Goal: Navigation & Orientation: Find specific page/section

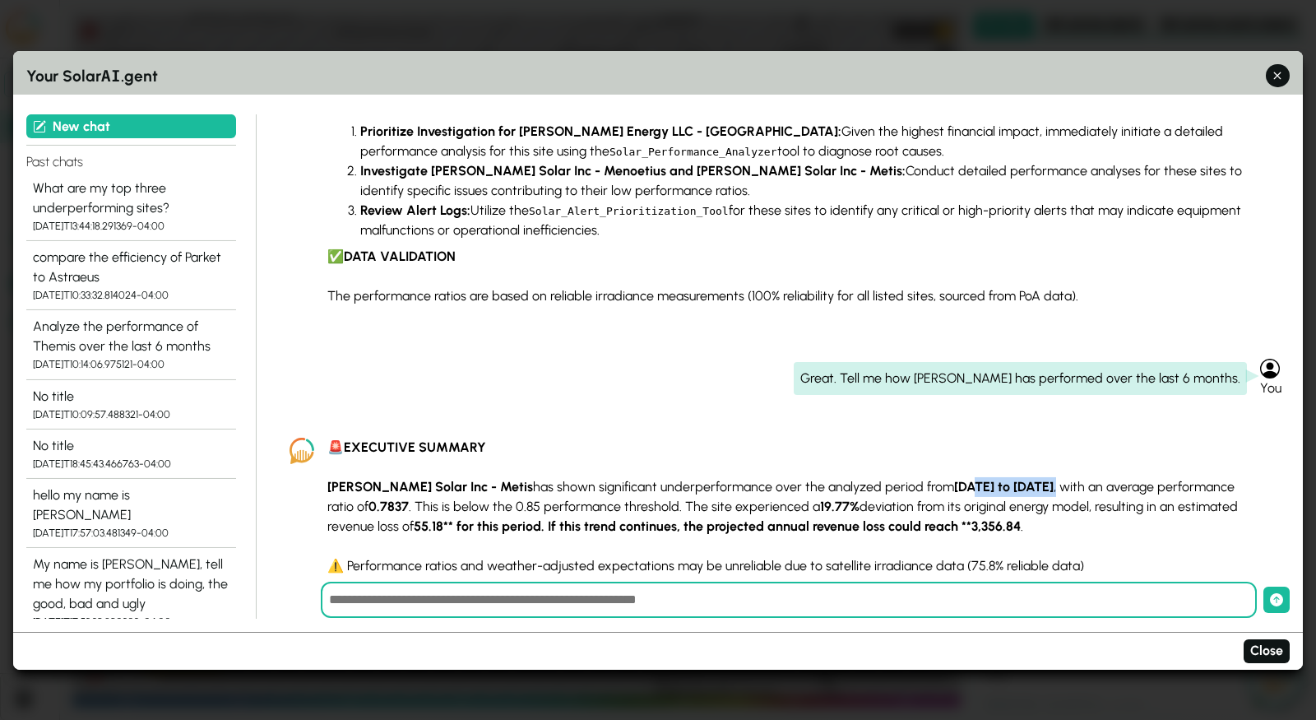
scroll to position [646, 0]
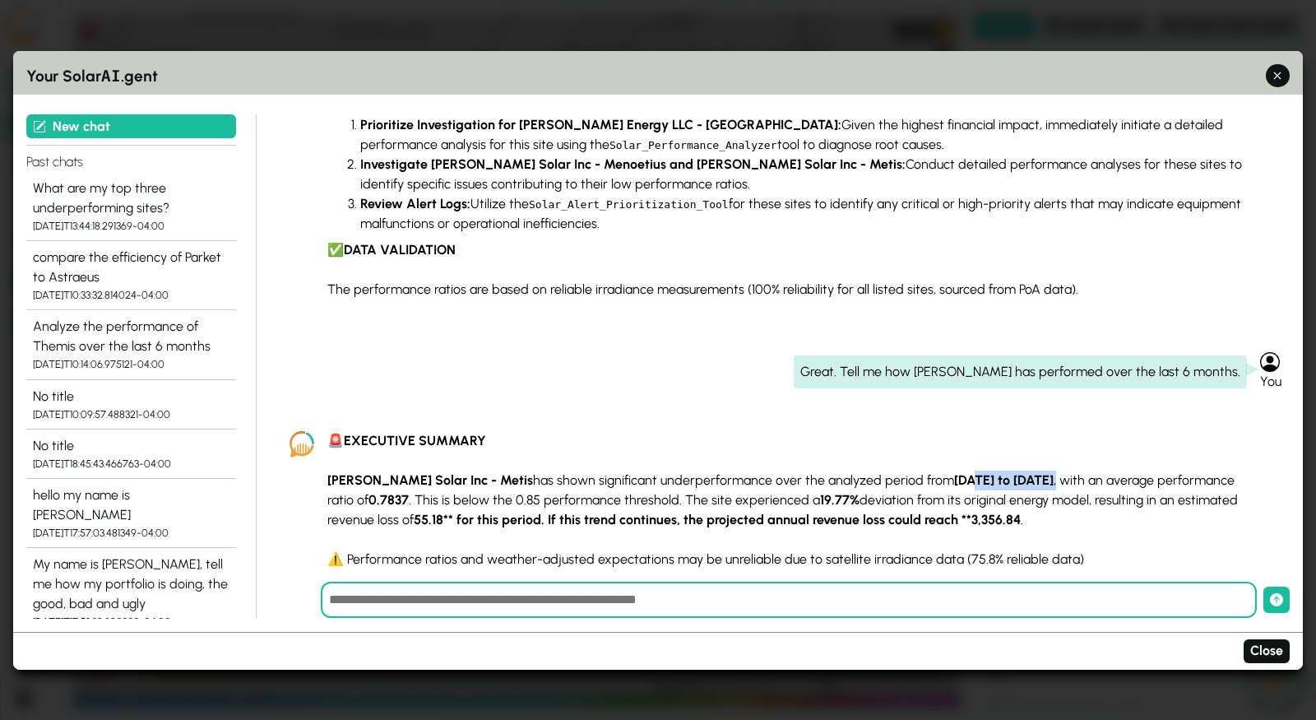
click at [975, 472] on strong "[DATE] to [DATE]" at bounding box center [1004, 480] width 100 height 16
click at [954, 472] on strong "[DATE] to [DATE]" at bounding box center [1004, 480] width 100 height 16
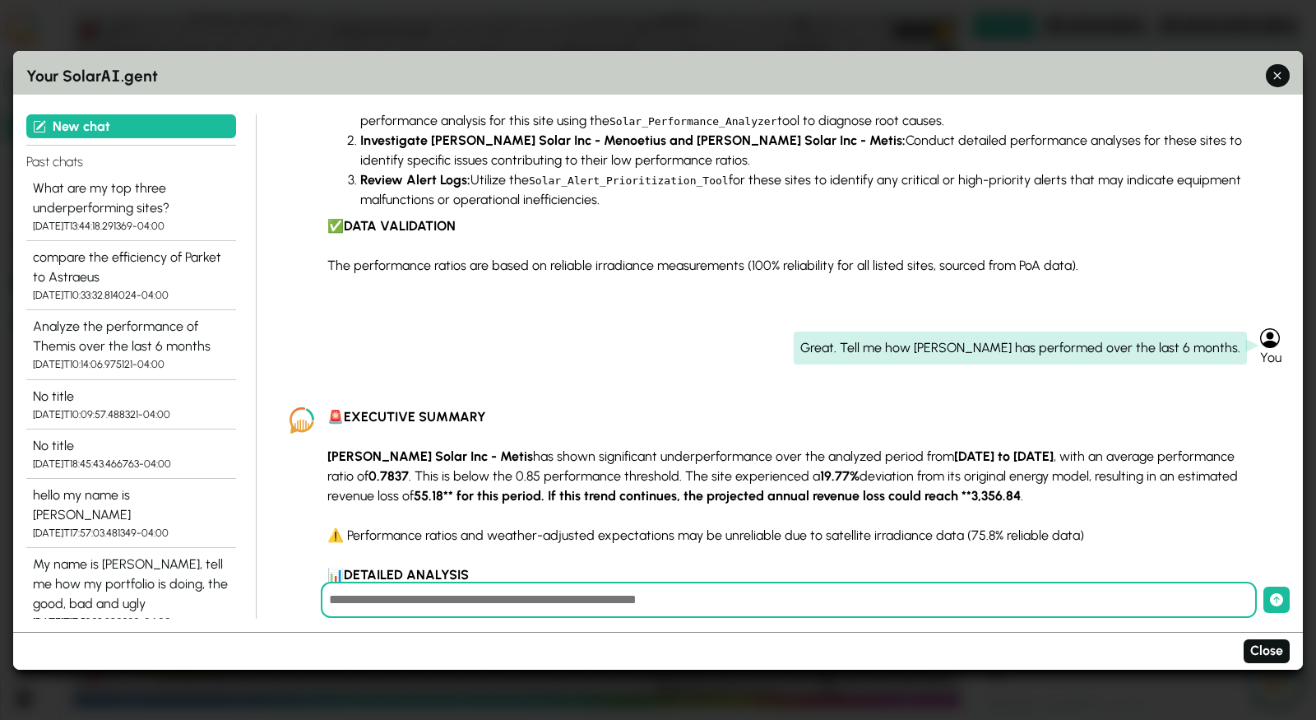
click at [1280, 87] on h3 "Your Solar AI .gent" at bounding box center [658, 75] width 1264 height 25
click at [1281, 68] on icon "button" at bounding box center [1278, 75] width 17 height 17
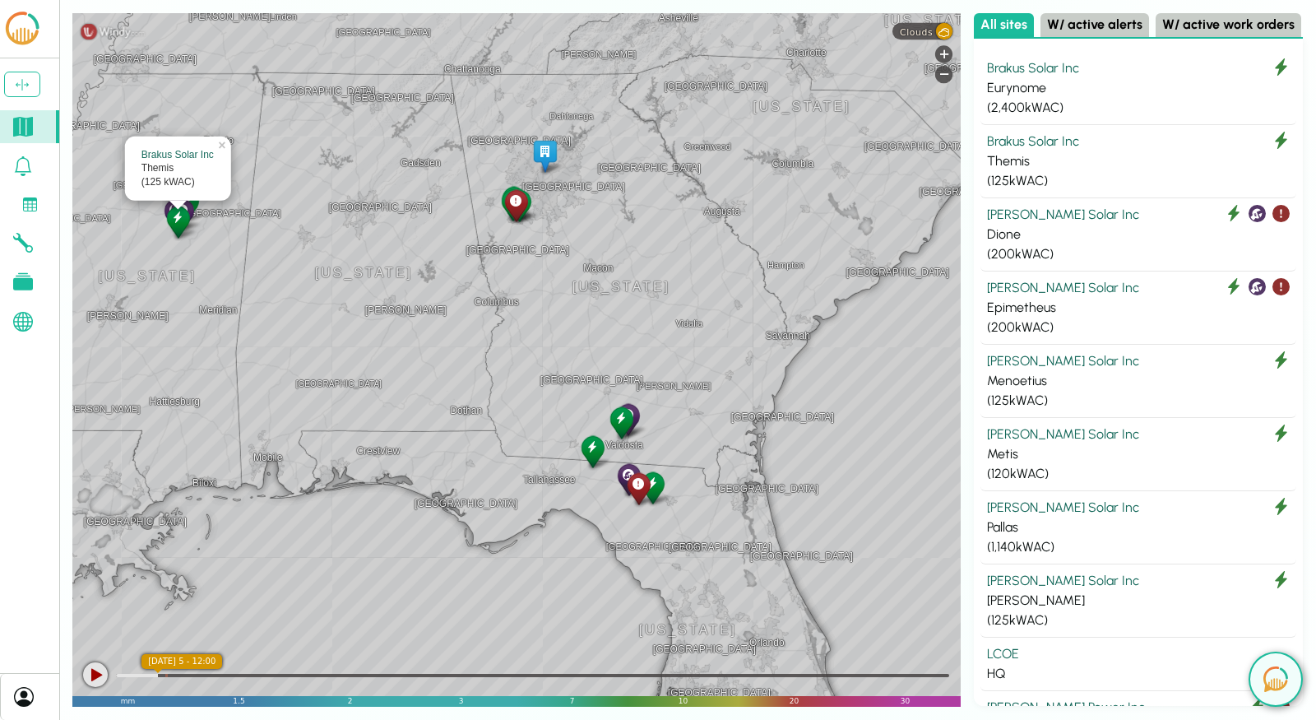
click at [30, 170] on icon at bounding box center [23, 166] width 17 height 20
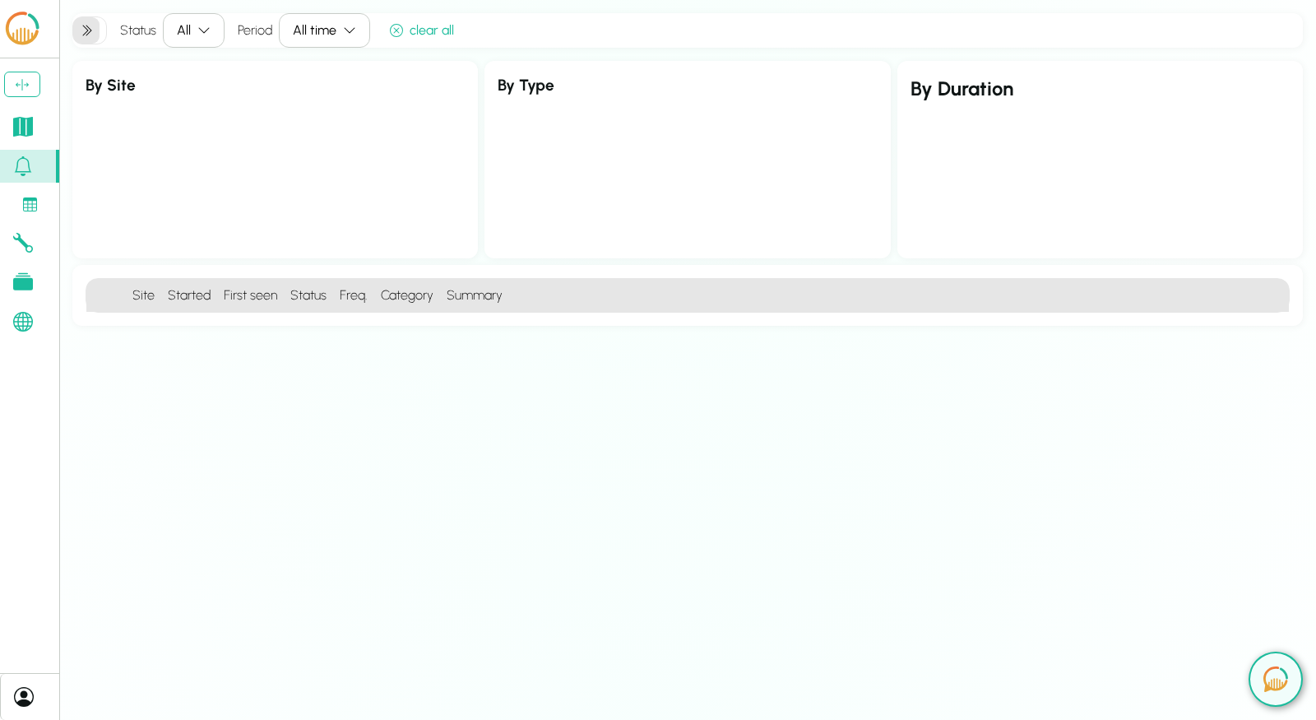
click at [605, 271] on div "Site Started First seen Status Freq. Category Summary" at bounding box center [687, 295] width 1231 height 61
click at [29, 167] on icon at bounding box center [23, 166] width 17 height 20
click at [146, 40] on div "Status All" at bounding box center [172, 30] width 104 height 35
click at [91, 34] on icon at bounding box center [86, 30] width 13 height 13
click at [75, 34] on div at bounding box center [86, 30] width 26 height 26
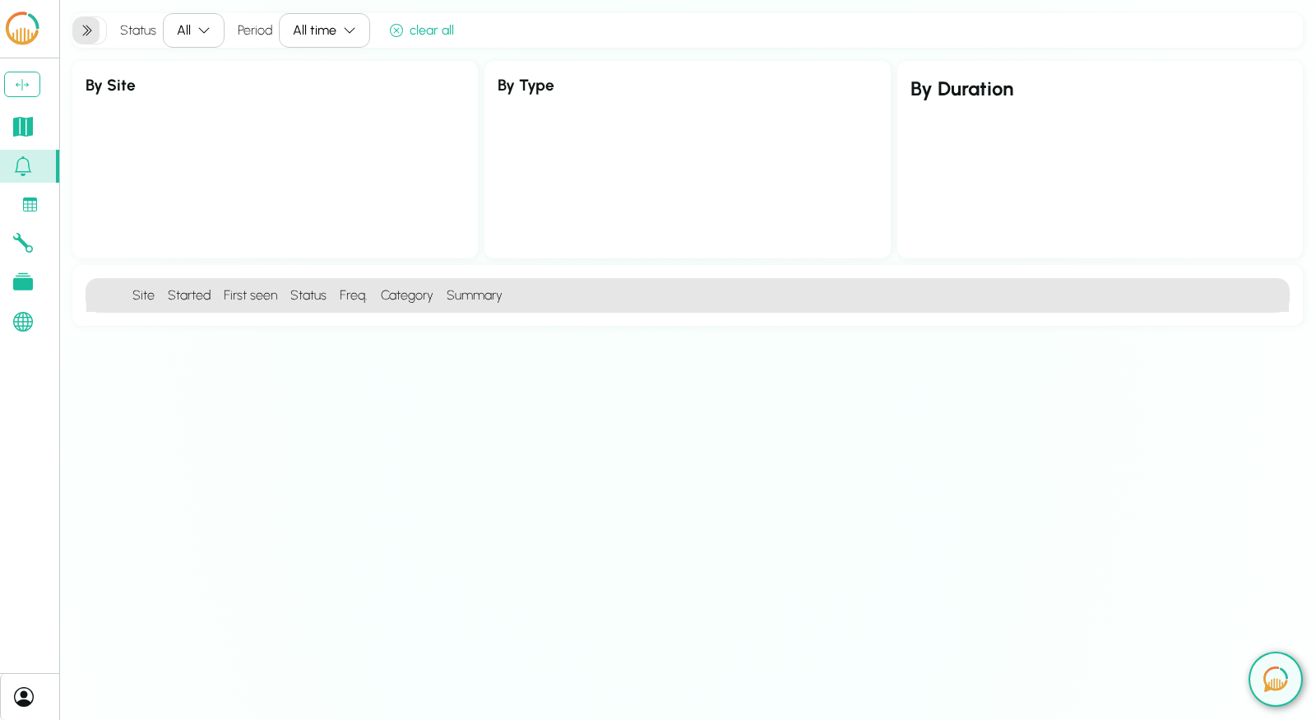
click at [103, 33] on div at bounding box center [89, 30] width 35 height 28
click at [105, 33] on div at bounding box center [89, 30] width 35 height 28
click at [187, 33] on div "All" at bounding box center [184, 31] width 14 height 20
click at [188, 31] on div "All" at bounding box center [184, 31] width 14 height 20
click at [20, 173] on icon at bounding box center [23, 166] width 20 height 20
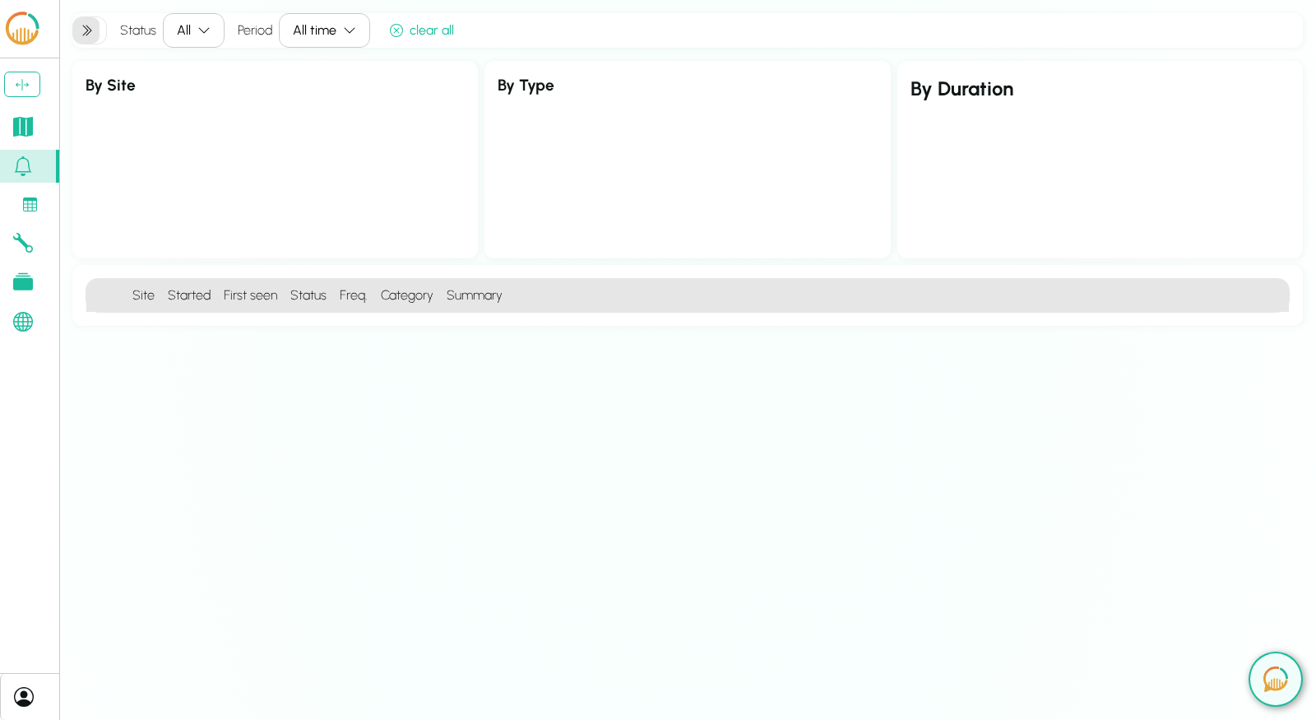
click at [22, 193] on link at bounding box center [29, 204] width 59 height 30
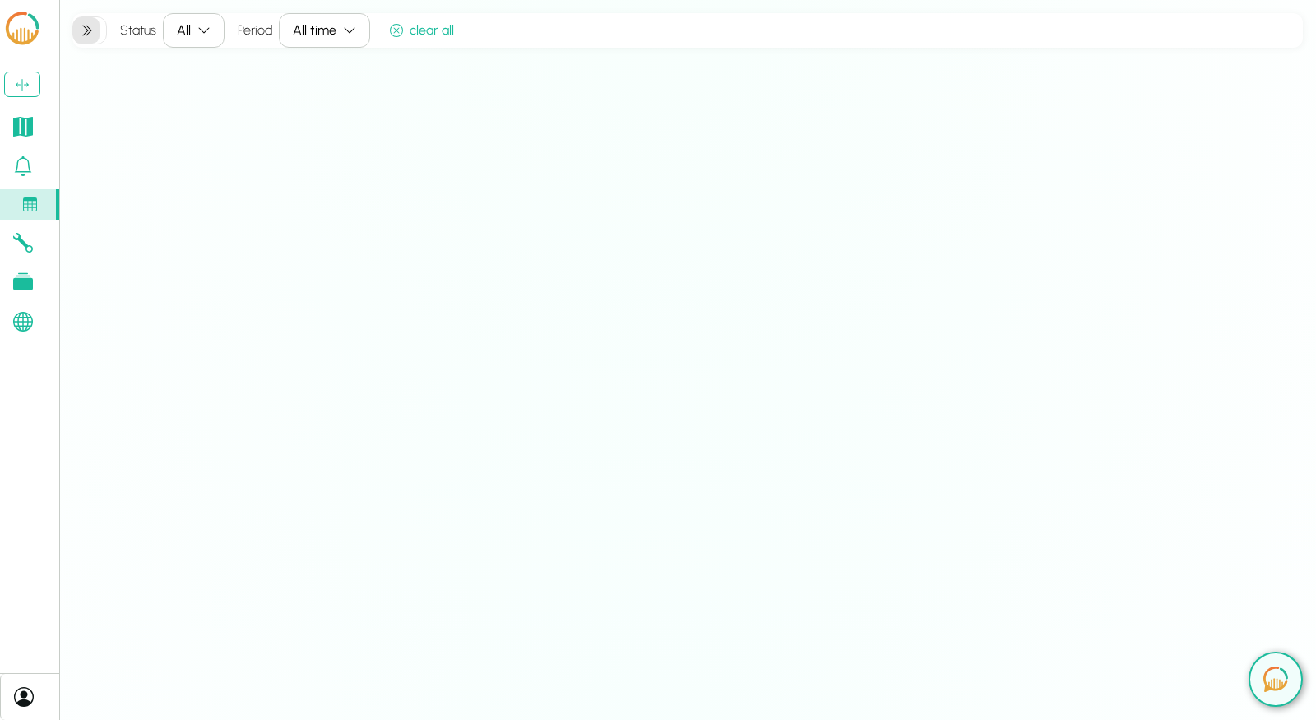
click at [39, 160] on link at bounding box center [29, 166] width 59 height 33
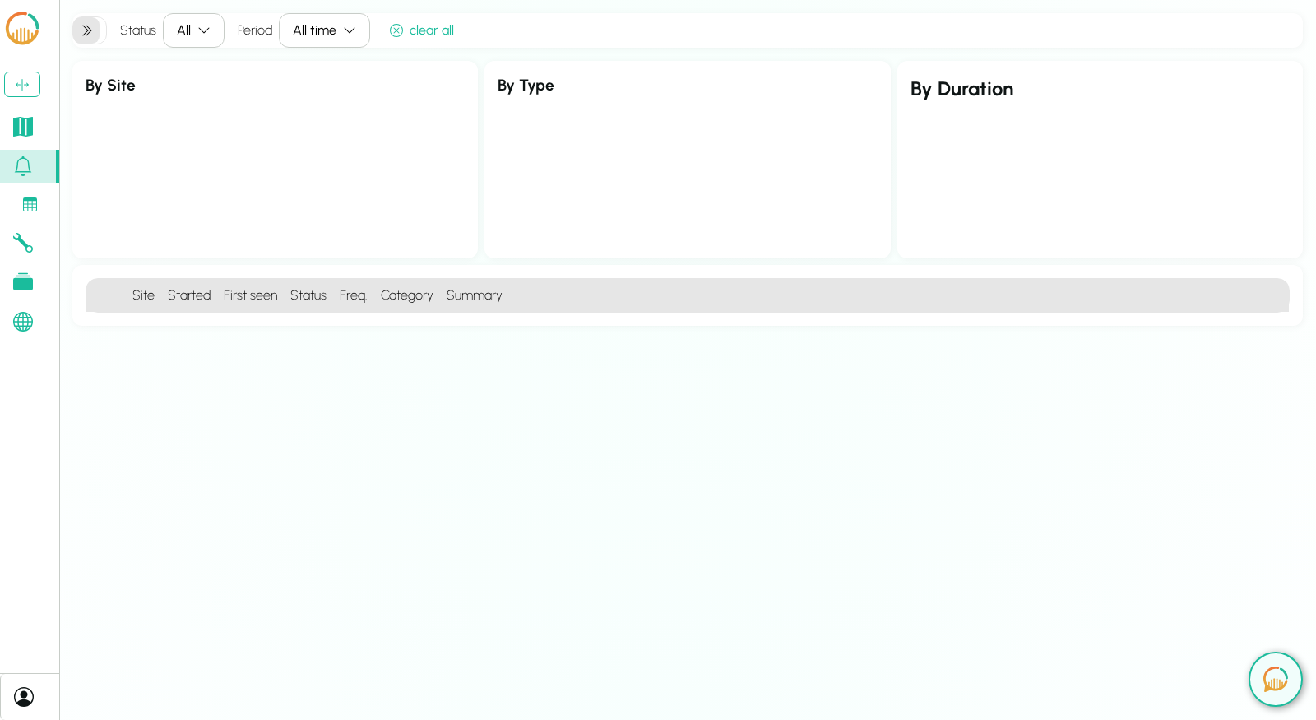
click at [23, 238] on icon at bounding box center [23, 243] width 20 height 20
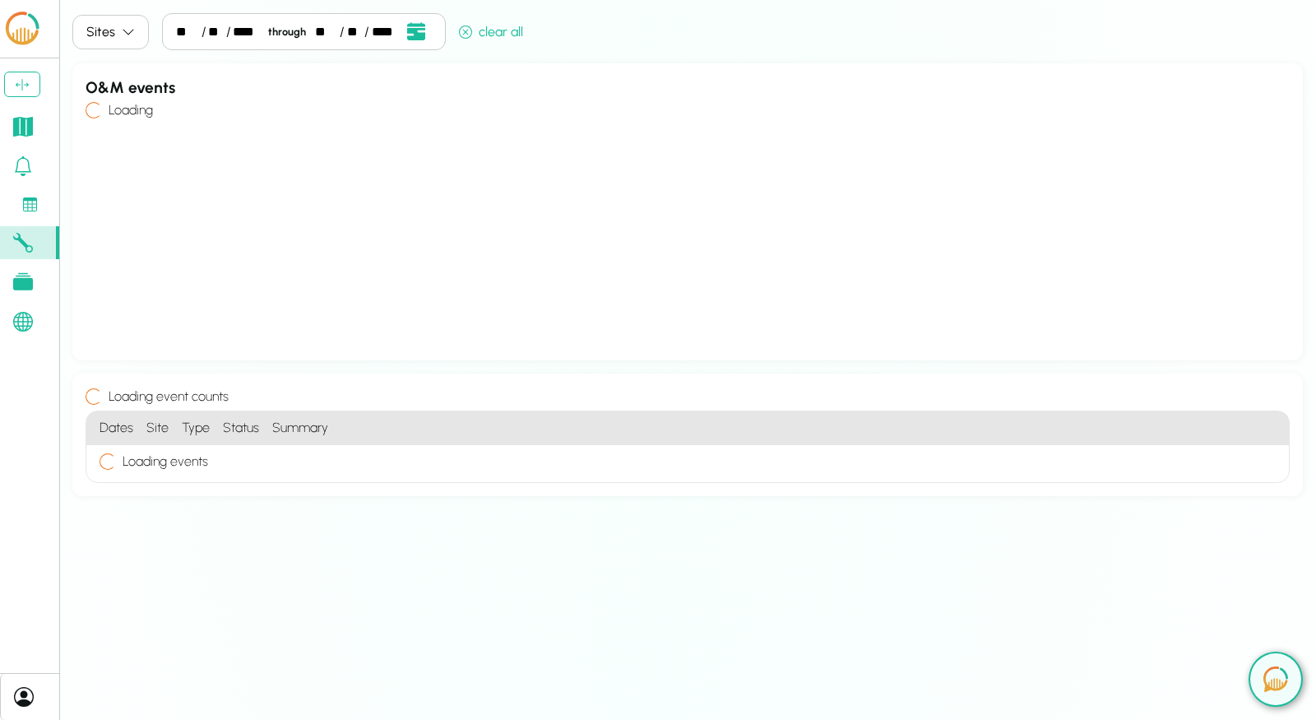
click at [23, 238] on icon at bounding box center [23, 243] width 20 height 20
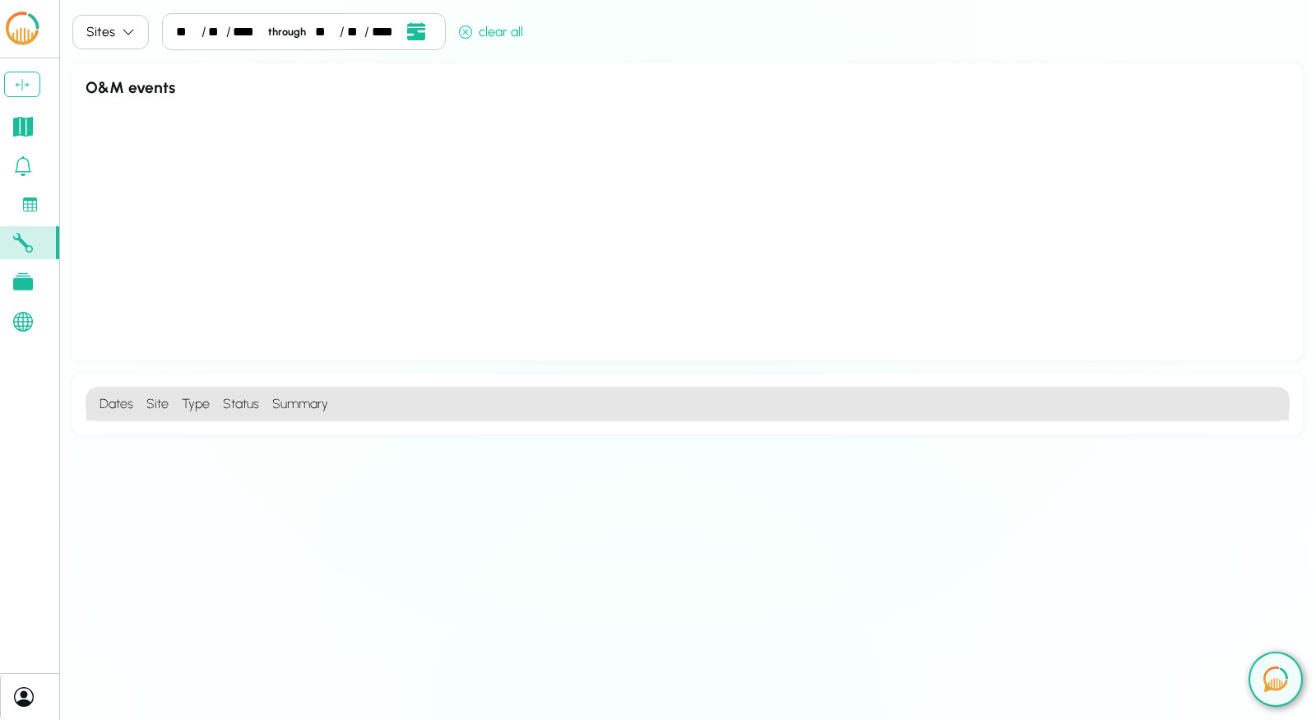
click at [26, 280] on icon at bounding box center [23, 281] width 20 height 17
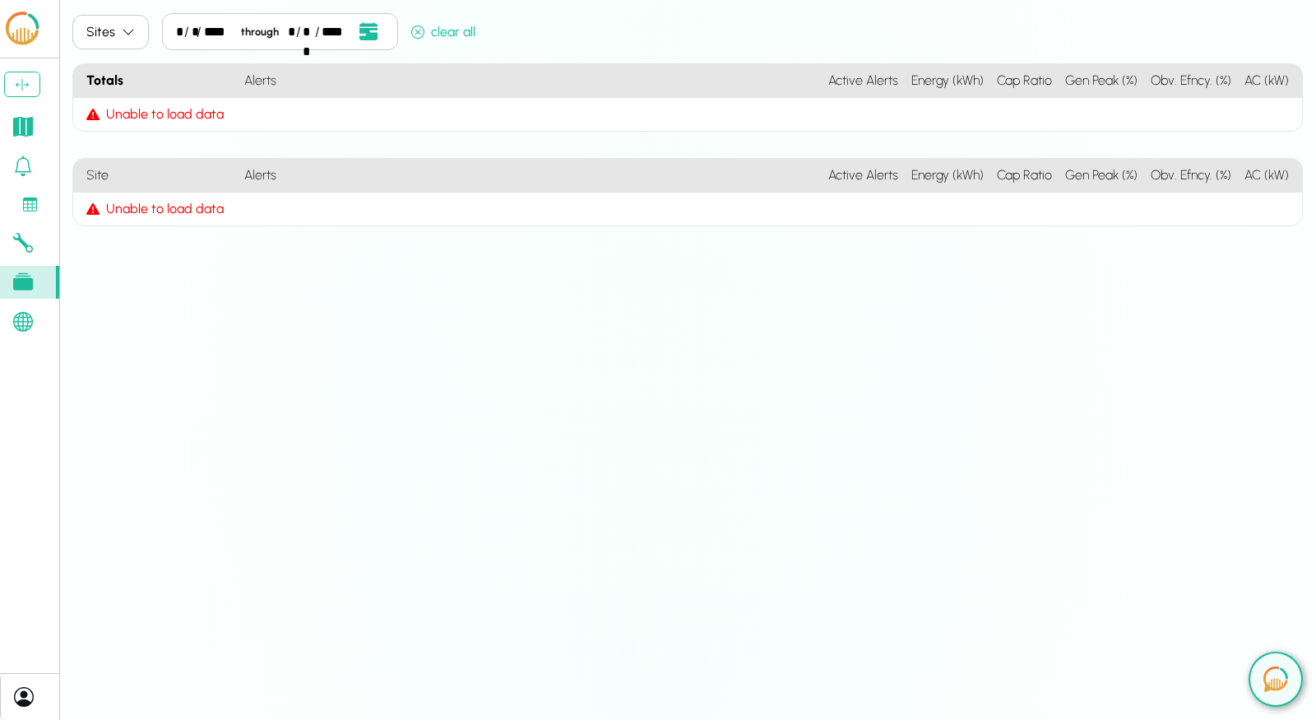
click at [496, 114] on div "Unable to load data" at bounding box center [655, 114] width 1165 height 33
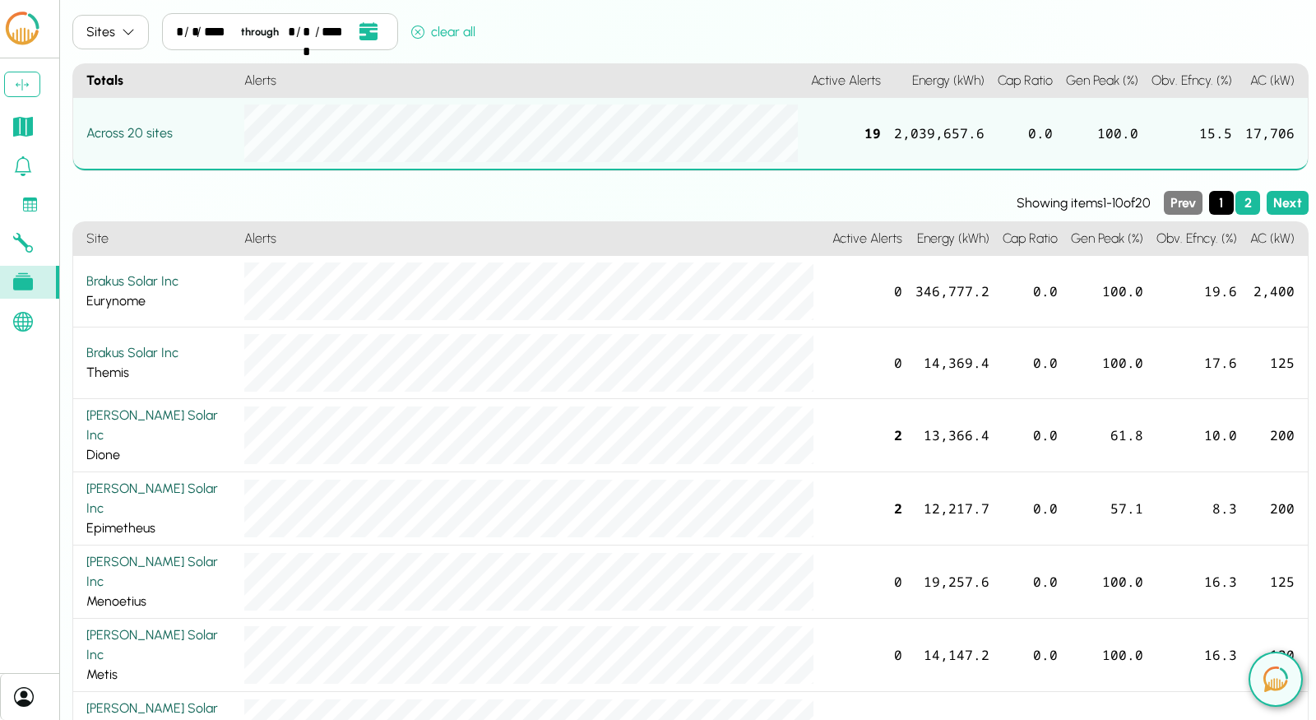
click at [32, 206] on icon at bounding box center [30, 204] width 15 height 15
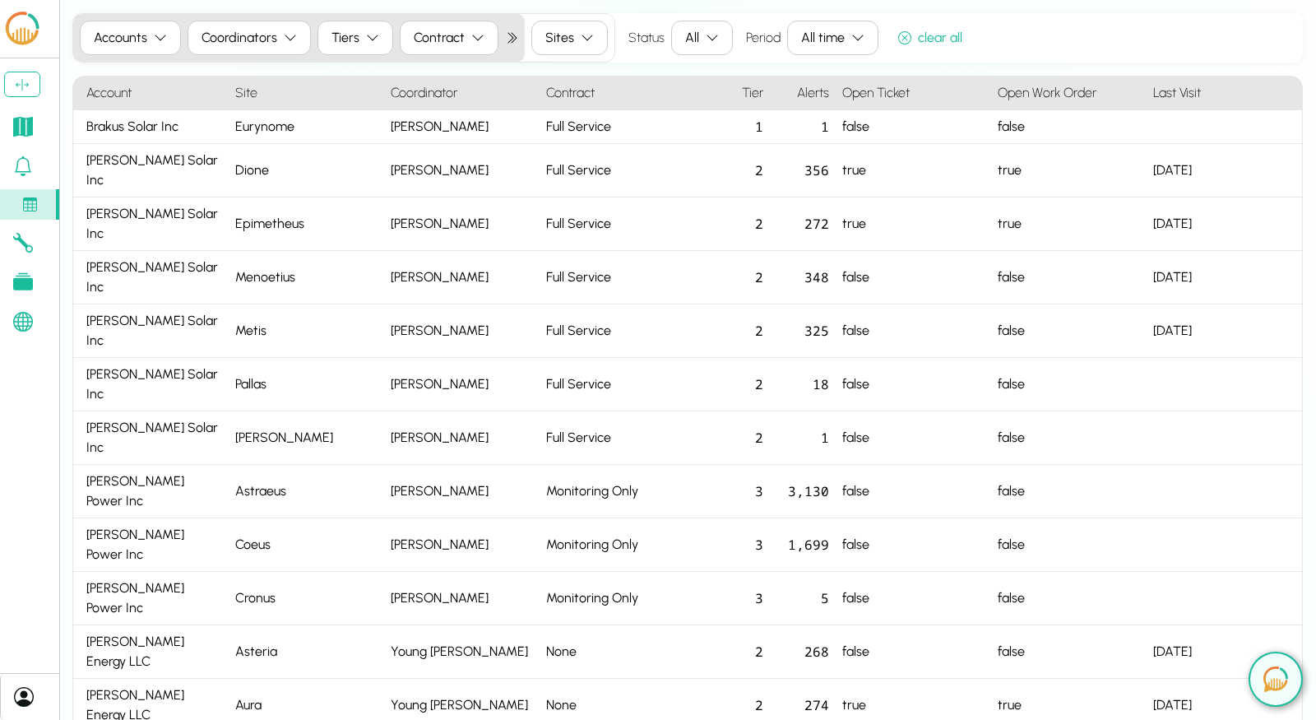
click at [24, 159] on icon at bounding box center [23, 166] width 20 height 20
